Goal: Task Accomplishment & Management: Use online tool/utility

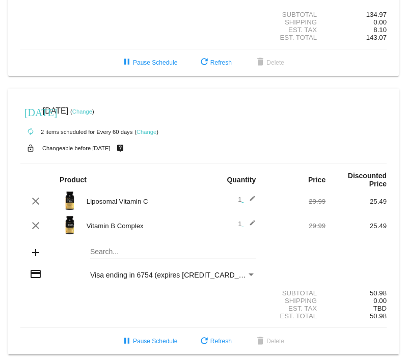
scroll to position [230, 0]
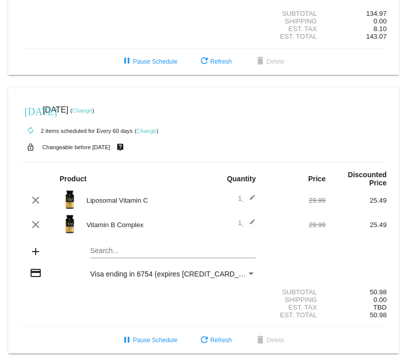
scroll to position [230, 0]
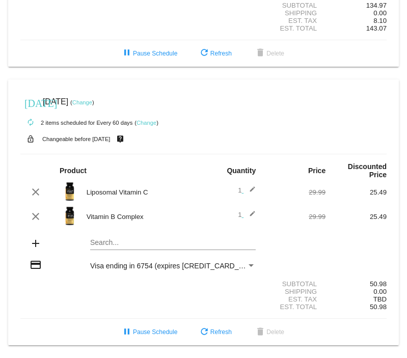
click at [146, 242] on mat-card "[DATE] [DATE] ( Change ) autorenew 2 items scheduled for Every 60 days ( Change…" at bounding box center [203, 212] width 391 height 266
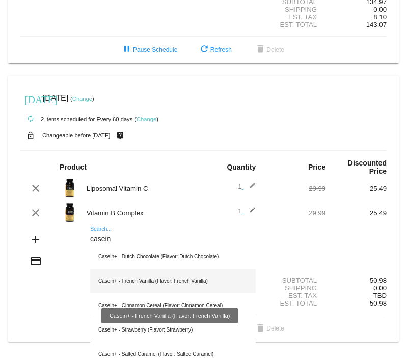
type input "casein"
click at [144, 279] on div "Casein+ - French Vanilla (Flavor: French Vanilla)" at bounding box center [172, 281] width 165 height 24
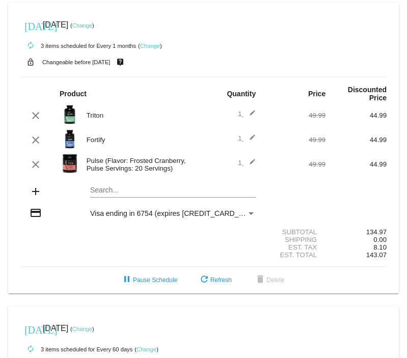
scroll to position [0, 0]
